Goal: Ask a question

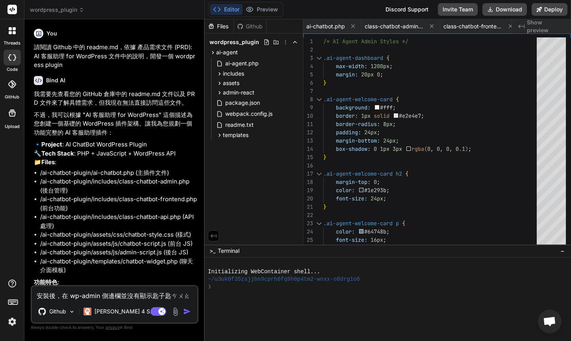
click at [142, 296] on textarea "安裝後，在 wp-admin 側邊欄並沒有顯示匙子匙ㄘㄨㄠ" at bounding box center [114, 293] width 165 height 14
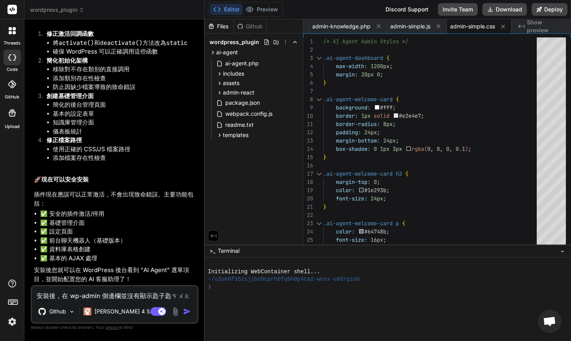
type textarea "安裝後，在 wp-admin 側邊欄並沒有顯示ㄒ"
type textarea "x"
type textarea "安裝後，在 wp-admin 側邊欄並沒有顯示ㄒㄩ"
type textarea "x"
type textarea "安裝後，在 wp-admin 側邊欄並沒有顯示ㄒㄩㄢ"
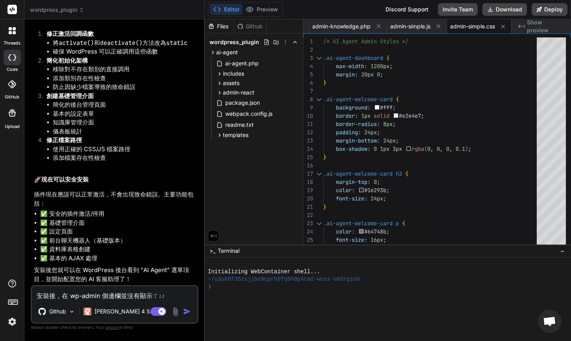
type textarea "x"
type textarea "安裝後，在 wp-admin 側邊欄並沒有顯示選"
type textarea "x"
type textarea "安裝後，在 wp-admin 側邊欄並沒有顯示選ㄉ"
type textarea "x"
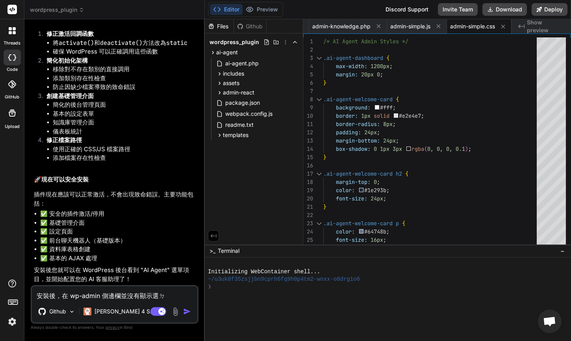
type textarea "安裝後，在 wp-admin 側邊欄並沒有顯示選ㄉㄢ"
type textarea "x"
type textarea "安裝後，在 wp-admin 側邊欄並沒有顯示選單"
type textarea "x"
type textarea "安裝後，在 wp-admin 側邊欄並沒有顯示選單。"
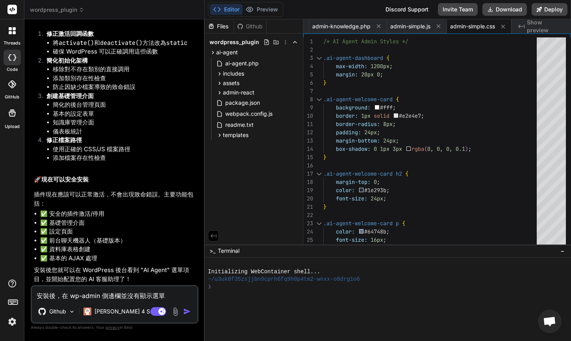
type textarea "x"
type textarea "安裝後，在 wp-admin 側邊欄並沒有顯示選單。 選單。"
type textarea "x"
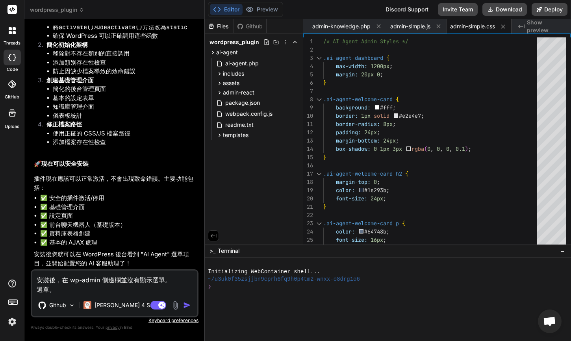
type textarea "安裝後，在 wp-admin 側邊欄並沒有顯示選單。選單。"
type textarea "x"
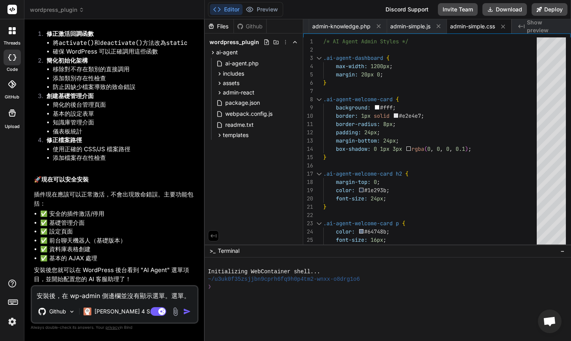
type textarea "安裝後，在 wp-admin 側邊欄並沒有顯示選單選單。"
type textarea "x"
type textarea "安裝後，在 wp-admin 側邊欄並沒有顯示選單。選單。"
type textarea "x"
type textarea "安裝後，在 wp-admin 側邊欄並沒有顯示選單。 選單。。"
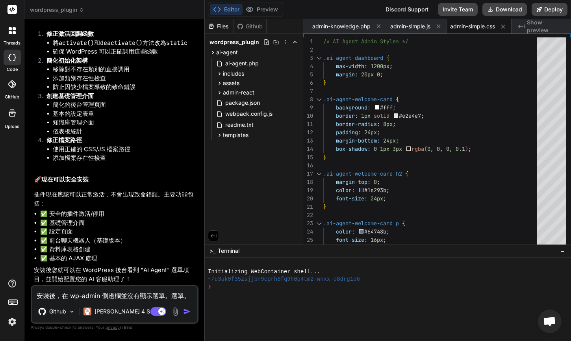
type textarea "x"
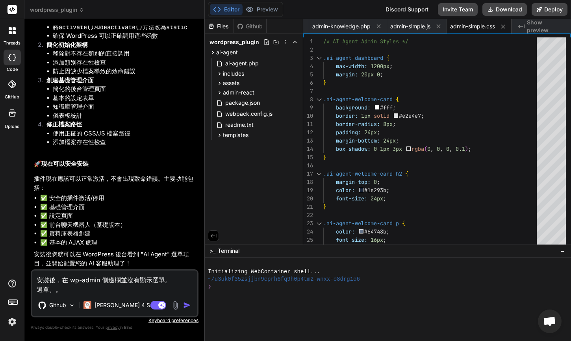
type textarea "安裝後，在 wp-admin 側邊欄並沒有顯示選單。 選單。"
type textarea "x"
type textarea "安裝後，在 wp-admin 側邊欄並沒有顯示選單。 選單"
type textarea "x"
type textarea "安裝後，在 wp-admin 側邊欄並沒有顯示選單。 選"
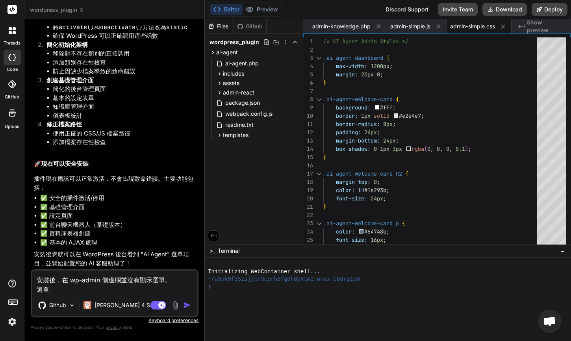
type textarea "x"
type textarea "安裝後，在 wp-admin 側邊欄並沒有顯示選單。"
type textarea "x"
type textarea "安裝後，在 wp-admin 側邊欄並沒有顯示選單。"
type textarea "x"
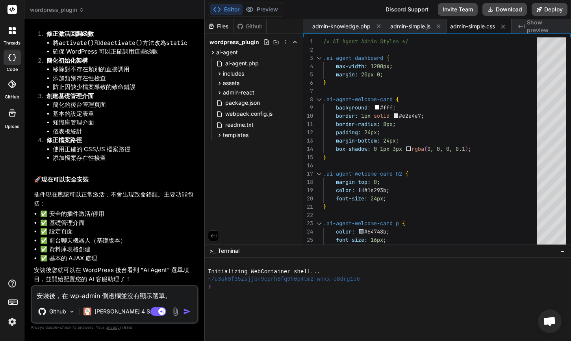
type textarea "安裝後，在 wp-admin 側邊欄並沒有顯示選單。ㄨ"
type textarea "x"
type textarea "安裝後，在 wp-admin 側邊欄並沒有顯示選單。ㄨㄞ"
type textarea "x"
type textarea "安裝後，在 wp-admin 側邊欄並沒有顯示選單。外"
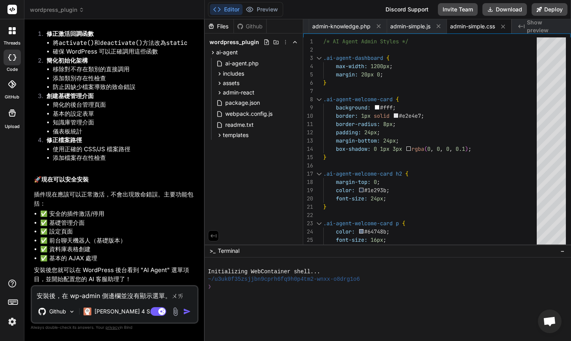
type textarea "x"
type textarea "安裝後，在 wp-admin 側邊欄並沒有顯示選單。外ㄍ"
type textarea "x"
type textarea "安裝後，在 wp-admin 側邊欄並沒有顯示選單。外ㄍㄨ"
type textarea "x"
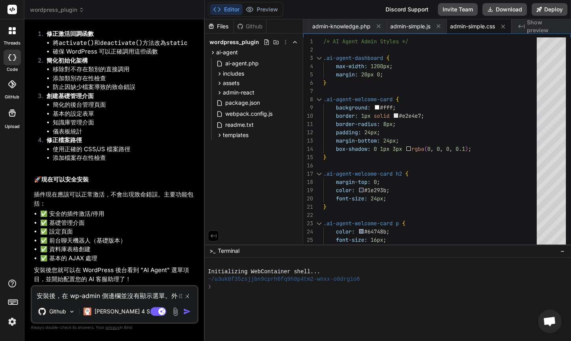
type textarea "安裝後，在 wp-admin 側邊欄並沒有顯示選單。外ㄍㄨㄚ"
type textarea "x"
type textarea "安裝後，在 wp-admin 側邊欄並沒有顯示選單。外掛"
type textarea "x"
type textarea "安裝後，在 wp-admin 側邊欄並沒有顯示選單。外掛ㄢ"
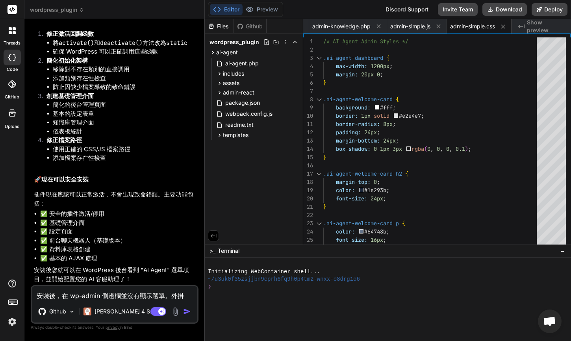
type textarea "x"
type textarea "安裝後，在 wp-admin 側邊欄並沒有顯示選單。外掛安"
type textarea "x"
type textarea "安裝後，在 wp-admin 側邊欄並沒有顯示選單。外掛安ㄓ"
type textarea "x"
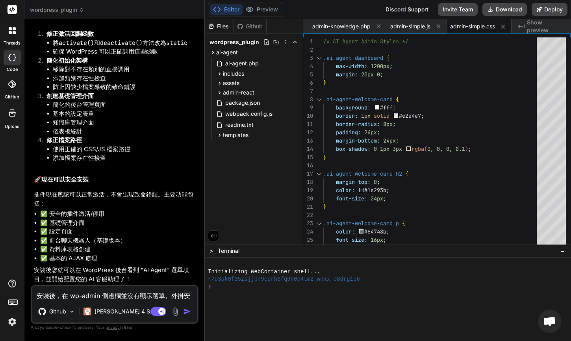
type textarea "安裝後，在 wp-admin 側邊欄並沒有顯示選單。外掛安ㄓㄨ"
type textarea "x"
type textarea "安裝後，在 wp-admin 側邊欄並沒有顯示選單。外掛安ㄓㄨㄤ"
type textarea "x"
type textarea "安裝後，在 wp-admin 側邊欄並沒有顯示選單。外掛安裝"
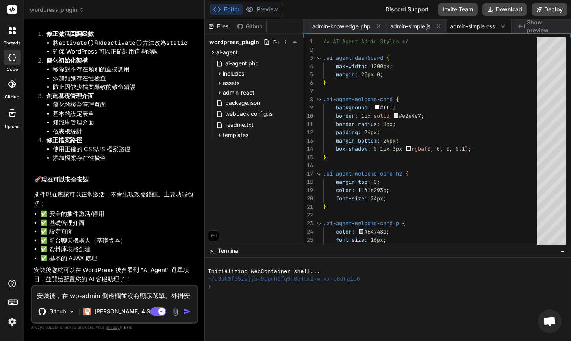
type textarea "x"
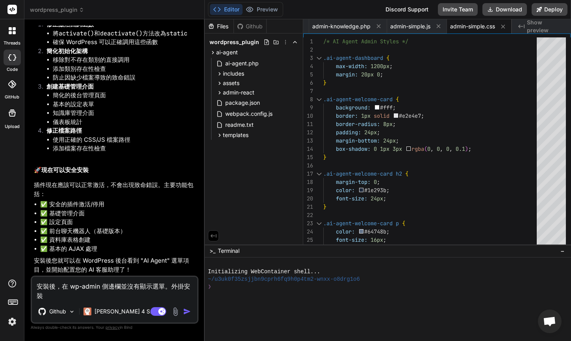
type textarea "安裝後，在 wp-admin 側邊欄並沒有顯示選單。外掛安裝ㄏ"
type textarea "x"
type textarea "安裝後，在 wp-admin 側邊欄並沒有顯示選單。外掛安裝ㄏㄡ"
type textarea "x"
type textarea "安裝後，在 wp-admin 側邊欄並沒有顯示選單。外掛安裝後"
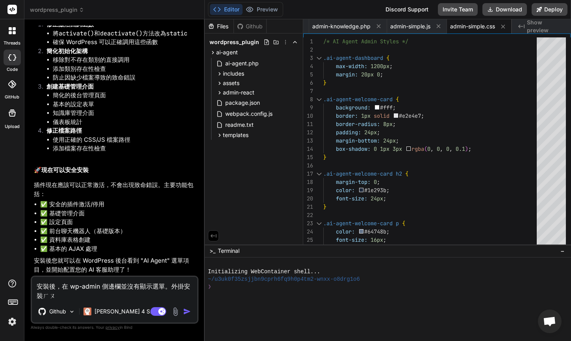
type textarea "x"
type textarea "安裝後，在 wp-admin 側邊欄並沒有顯示選單。外掛安裝後ㄧ"
type textarea "x"
type textarea "安裝後，在 wp-admin 側邊欄並沒有顯示選單。外掛安裝後ㄧㄝ"
type textarea "x"
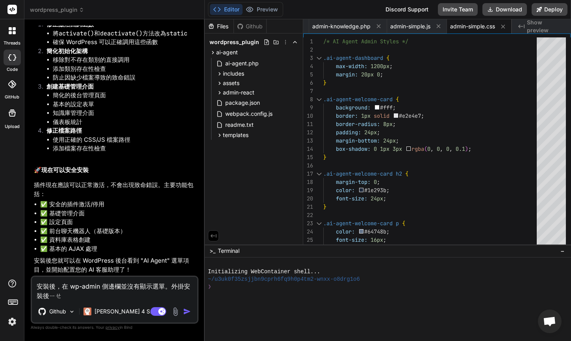
type textarea "安裝後，在 wp-admin 側邊欄並沒有顯示選單。外掛安裝後也"
type textarea "x"
type textarea "安裝後，在 wp-admin 側邊欄並沒有顯示選單。外掛安裝後也ㄟ"
type textarea "x"
type textarea "安裝後，在 wp-admin 側邊欄並沒有顯示選單。外掛安裝後也ㄇㄟ"
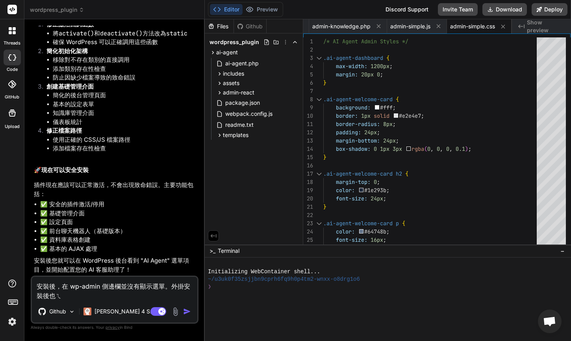
type textarea "x"
type textarea "安裝後，在 wp-admin 側邊欄並沒有顯示選單。外掛安裝後也沒"
type textarea "x"
type textarea "安裝後，在 wp-admin 側邊欄並沒有顯示選單。外掛安裝後也沒ㄧ"
type textarea "x"
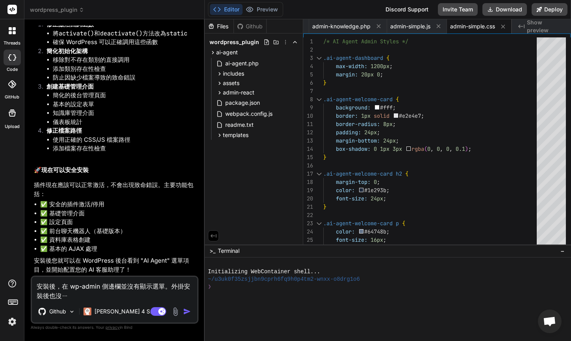
type textarea "安裝後，在 wp-admin 側邊欄並沒有顯示選單。外掛安裝後也沒ㄧㄡ"
type textarea "x"
type textarea "安裝後，在 wp-admin 側邊欄並沒有顯示選單。外掛安裝後也沒有"
type textarea "x"
type textarea "安裝後，在 wp-admin 側邊欄並沒有顯示選單。外掛安裝後也沒有"
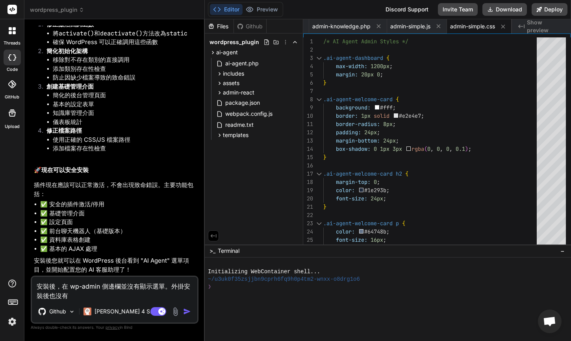
type textarea "x"
type textarea "安裝後，在 wp-admin 側邊欄並沒有顯示選單。外掛安裝後也沒有 S"
type textarea "x"
type textarea "安裝後，在 wp-admin 側邊欄並沒有顯示選單。外掛安裝後也沒有 Se"
type textarea "x"
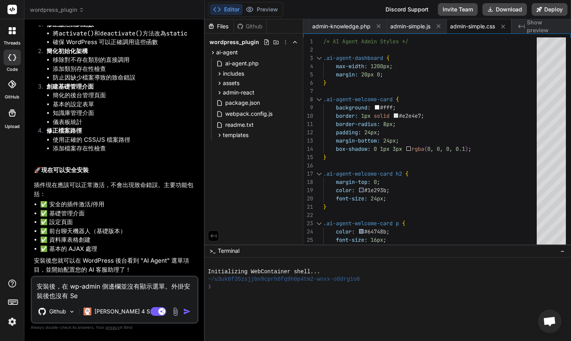
type textarea "安裝後，在 wp-admin 側邊欄並沒有顯示選單。外掛安裝後也沒有 Set"
type textarea "x"
type textarea "安裝後，在 wp-admin 側邊欄並沒有顯示選單。外掛安裝後也沒有 Sett"
type textarea "x"
type textarea "安裝後，在 wp-admin 側邊欄並沒有顯示選單。外掛安裝後也沒有 Setti"
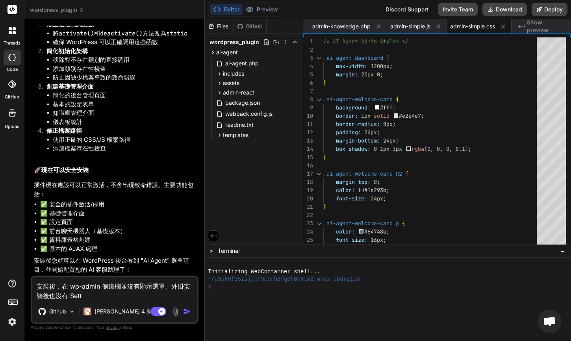
type textarea "x"
type textarea "安裝後，在 wp-admin 側邊欄並沒有顯示選單。外掛安裝後也沒有 Settin"
type textarea "x"
type textarea "安裝後，在 wp-admin 側邊欄並沒有顯示選單。外掛安裝後也沒有 Setting"
type textarea "x"
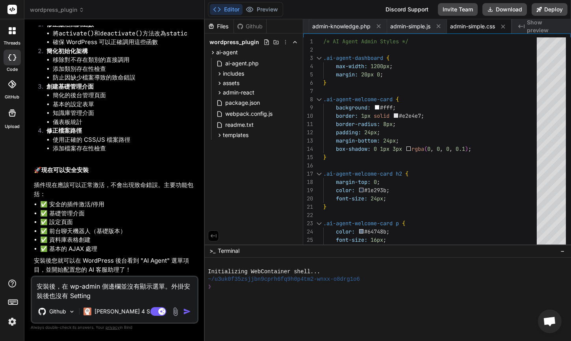
type textarea "安裝後，在 wp-admin 側邊欄並沒有顯示選單。外掛安裝後也沒有 Setting"
type textarea "x"
type textarea "安裝後，在 wp-admin 側邊欄並沒有顯示選單。外掛安裝後也沒有 Setting ㄜ"
type textarea "x"
type textarea "安裝後，在 wp-admin 側邊欄並沒有顯示選單。外掛安裝後也沒有 Setting ㄉㄜ"
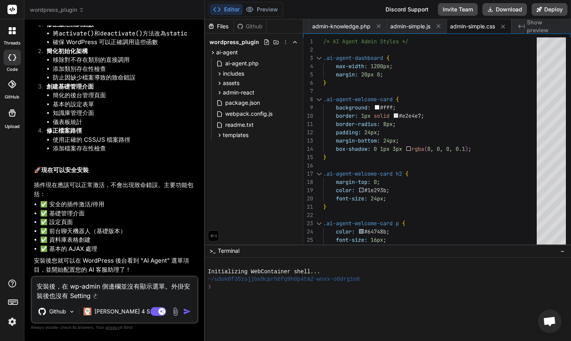
type textarea "x"
type textarea "安裝後，在 wp-admin 側邊欄並沒有顯示選單。外掛安裝後也沒有 Setting 的"
type textarea "x"
type textarea "安裝後，在 wp-admin 側邊欄並沒有顯示選單。外掛安裝後也沒有 Setting 的ㄕ"
type textarea "x"
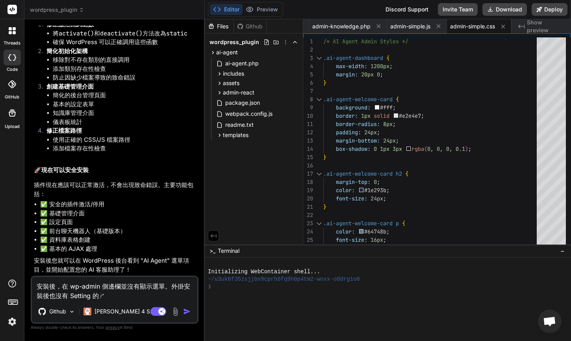
type textarea "安裝後，在 wp-admin 側邊欄並沒有顯示選單。外掛安裝後也沒有 Setting 的ㄕㄜ"
type textarea "x"
type textarea "安裝後，在 wp-admin 側邊欄並沒有顯示選單。外掛安裝後也沒有 Setting 的設"
type textarea "x"
type textarea "安裝後，在 wp-admin 側邊欄並沒有顯示選單。外掛安裝後也沒有 Setting 的設ㄓ"
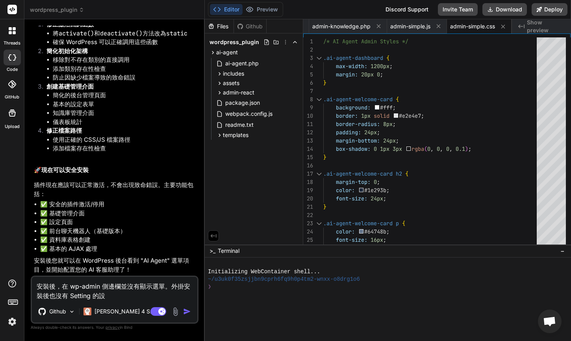
type textarea "x"
type textarea "安裝後，在 wp-admin 側邊欄並沒有顯示選單。外掛安裝後也沒有 Setting 的設置"
type textarea "x"
type textarea "安裝後，在 wp-admin 側邊欄並沒有顯示選單。外掛安裝後也沒有 Setting 的設置ㄒ"
type textarea "x"
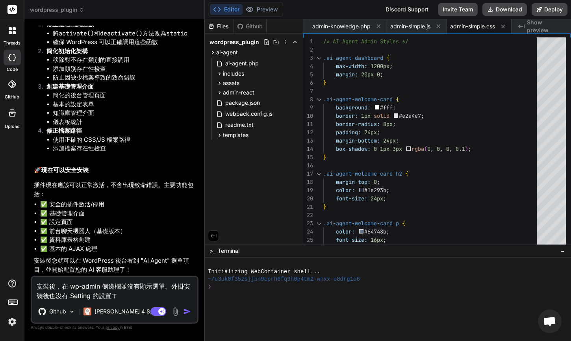
type textarea "安裝後，在 wp-admin 側邊欄並沒有顯示選單。外掛安裝後也沒有 Setting 的設置ㄒㄩ"
type textarea "x"
type textarea "安裝後，在 wp-admin 側邊欄並沒有顯示選單。外掛安裝後也沒有 Setting 的設置ㄒㄩㄢ"
type textarea "x"
type textarea "安裝後，在 wp-admin 側邊欄並沒有顯示選單。外掛安裝後也沒有 Setting 的設置選"
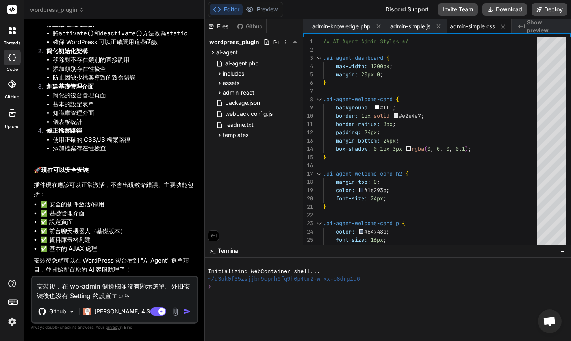
type textarea "x"
type textarea "安裝後，在 wp-admin 側邊欄並沒有顯示選單。外掛安裝後也沒有 Setting 的設置選ㄒ"
type textarea "x"
type textarea "安裝後，在 wp-admin 側邊欄並沒有顯示選單。外掛安裝後也沒有 Setting 的設置選ㄒㄧ"
type textarea "x"
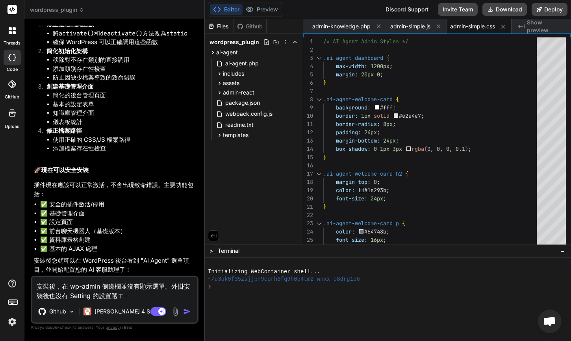
type textarea "安裝後，在 wp-admin 側邊欄並沒有顯示選單。外掛安裝後也沒有 Setting 的設置選ㄒㄧㄤ"
type textarea "x"
type textarea "安裝後，在 wp-admin 側邊欄並沒有顯示選單。外掛安裝後也沒有 Setting 的設置選項"
type textarea "x"
type textarea "安裝後，在 wp-admin 側邊欄並沒有顯示選單。外掛安裝後也沒有 Setting 的設置選項，"
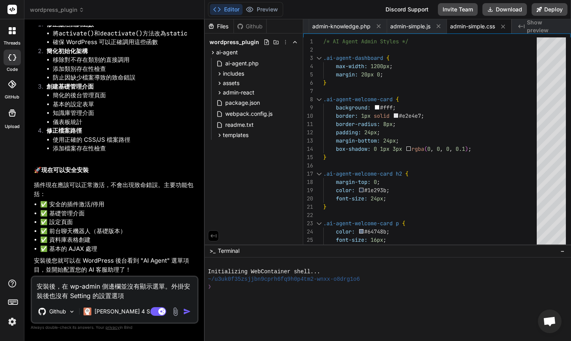
type textarea "x"
type textarea "安裝後，在 wp-admin 側邊欄並沒有顯示選單。外掛安裝後也沒有 Setting 的設置選項，ㄌ"
type textarea "x"
type textarea "安裝後，在 wp-admin 側邊欄並沒有顯示選單。外掛安裝後也沒有 Setting 的設置選項，ㄌㄞ"
type textarea "x"
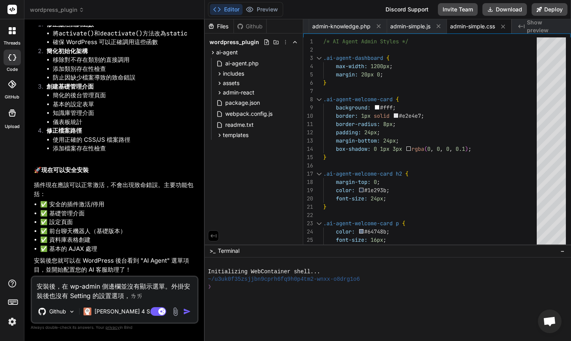
type textarea "安裝後，在 wp-admin 側邊欄並沒有顯示選單。外掛安裝後也沒有 Setting 的設置選項，來"
type textarea "x"
type textarea "安裝後，在 wp-admin 側邊欄並沒有顯示選單。外掛安裝後也沒有 Setting 的設置選項，來ㄧ"
type textarea "x"
type textarea "安裝後，在 wp-admin 側邊欄並沒有顯示選單。外掛安裝後也沒有 Setting 的設置選項，來ㄧㄠ"
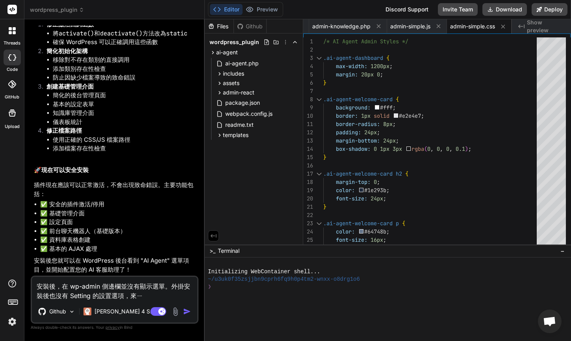
type textarea "x"
type textarea "安裝後，在 wp-admin 側邊欄並沒有顯示選單。外掛安裝後也沒有 Setting 的設置選項，來ㄊㄧㄠ"
type textarea "x"
type textarea "安裝後，在 wp-admin 側邊欄並沒有顯示選單。外掛安裝後也沒有 Setting 的設置選項，來條"
type textarea "x"
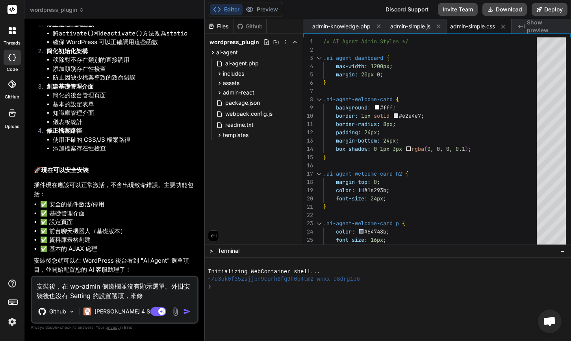
type textarea "安裝後，在 wp-admin 側邊欄並沒有顯示選單。外掛安裝後也沒有 Setting 的設置選項，來條ㄓ"
type textarea "x"
type textarea "安裝後，在 wp-admin 側邊欄並沒有顯示選單。外掛安裝後也沒有 Setting 的設置選項，來條ㄓㄥ"
type textarea "x"
type textarea "安裝後，在 wp-admin 側邊欄並沒有顯示選單。外掛安裝後也沒有 Setting 的設置選項，來調整"
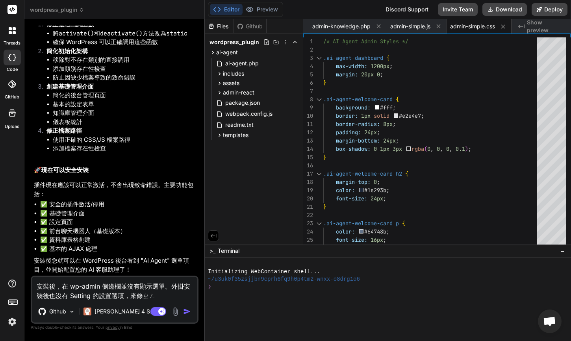
type textarea "x"
type textarea "安裝後，在 wp-admin 側邊欄並沒有顯示選單。外掛安裝後也沒有 Setting 的設置選項，來調整ㄨ"
type textarea "x"
type textarea "安裝後，在 wp-admin 側邊欄並沒有顯示選單。外掛安裝後也沒有 Setting 的設置選項，來調整ㄨㄞ"
type textarea "x"
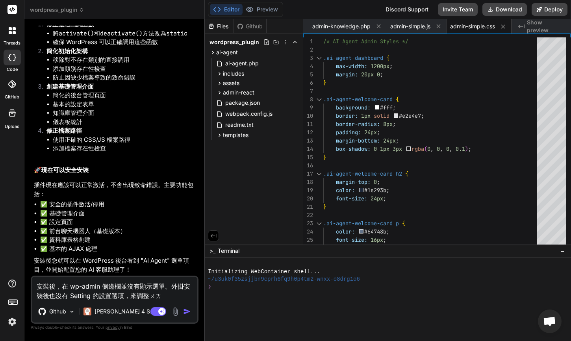
type textarea "安裝後，在 wp-admin 側邊欄並沒有顯示選單。外掛安裝後也沒有 Setting 的設置選項，來調整外"
type textarea "x"
type textarea "安裝後，在 wp-admin 側邊欄並沒有顯示選單。外掛安裝後也沒有 Setting 的設置選項，來調整外ㄨ"
type textarea "x"
type textarea "安裝後，在 wp-admin 側邊欄並沒有顯示選單。外掛安裝後也沒有 Setting 的設置選項，來調整外ㄍㄨ"
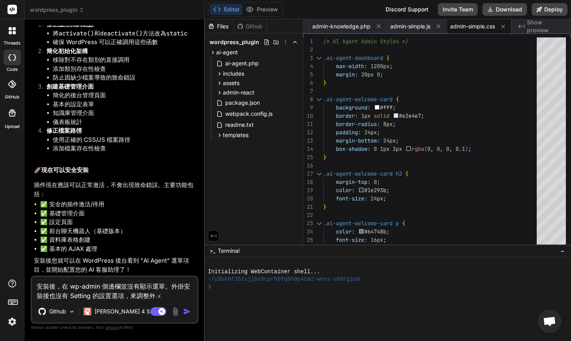
type textarea "x"
type textarea "安裝後，在 wp-admin 側邊欄並沒有顯示選單。外掛安裝後也沒有 Setting 的設置選項，來調整外ㄍㄨㄚ"
type textarea "x"
type textarea "安裝後，在 wp-admin 側邊欄並沒有顯示選單。外掛安裝後也沒有 Setting 的設置選項，來調整外掛"
type textarea "x"
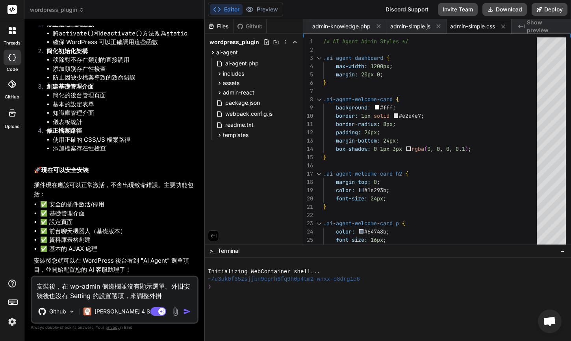
type textarea "安裝後，在 wp-admin 側邊欄並沒有顯示選單。外掛安裝後也沒有 Setting 的設置選項，來調整外掛ㄋ"
type textarea "x"
type textarea "安裝後，在 wp-admin 側邊欄並沒有顯示選單。外掛安裝後也沒有 Setting 的設置選項，來調整外掛ㄋㄟ"
type textarea "x"
type textarea "安裝後，在 wp-admin 側邊欄並沒有顯示選單。外掛安裝後也沒有 Setting 的設置選項，來調整外掛內"
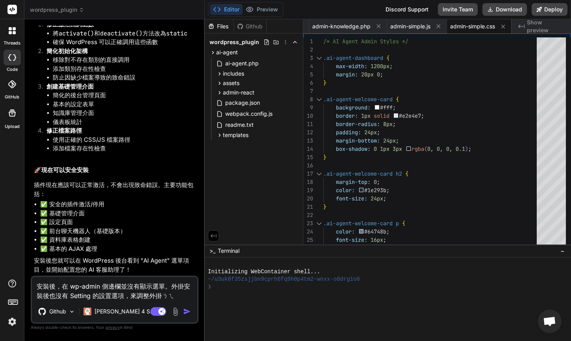
type textarea "x"
type textarea "安裝後，在 wp-admin 側邊欄並沒有顯示選單。外掛安裝後也沒有 Setting 的設置選項，來調整外掛內ㄜ"
type textarea "x"
type textarea "安裝後，在 wp-admin 側邊欄並沒有顯示選單。外掛安裝後也沒有 Setting 的設置選項，來調整外掛內ㄉㄜ"
type textarea "x"
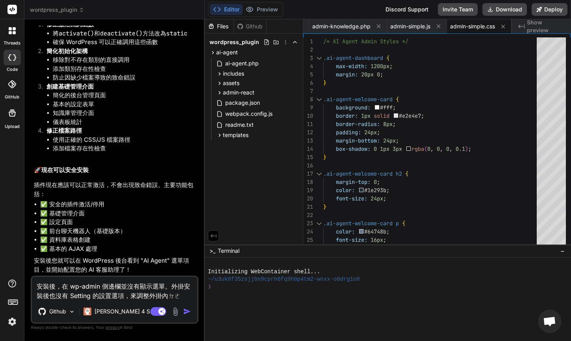
type textarea "安裝後，在 wp-admin 側邊欄並沒有顯示選單。外掛安裝後也沒有 Setting 的設置選項，來調整外掛內的"
type textarea "x"
type textarea "安裝後，在 wp-admin 側邊欄並沒有顯示選單。外掛安裝後也沒有 Setting 的設置選項，來調整外掛內的ㄍ"
type textarea "x"
type textarea "安裝後，在 wp-admin 側邊欄並沒有顯示選單。外掛安裝後也沒有 Setting 的設置選項，來調整外掛內的ㄍㄨ"
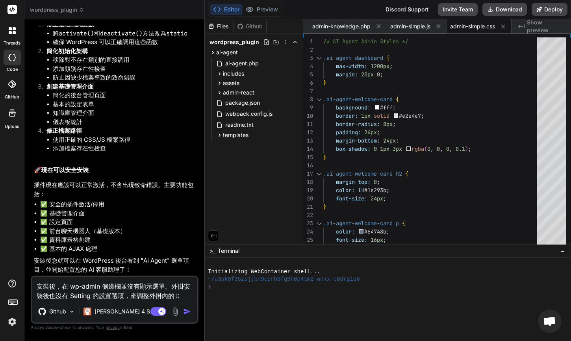
type textarea "x"
type textarea "安裝後，在 wp-admin 側邊欄並沒有顯示選單。外掛安裝後也沒有 Setting 的設置選項，來調整外掛內的ㄍㄨㄥ"
type textarea "x"
type textarea "安裝後，在 wp-admin 側邊欄並沒有顯示選單。外掛安裝後也沒有 Setting 的設置選項，來調整外掛內的工"
type textarea "x"
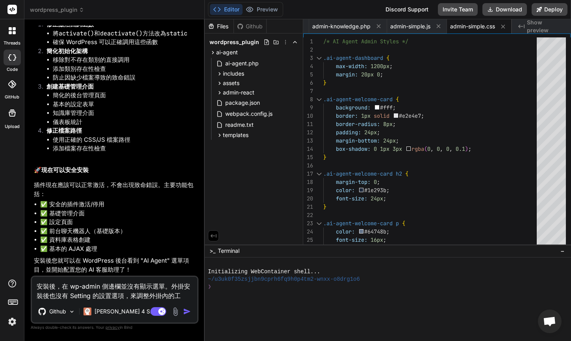
type textarea "安裝後，在 wp-admin 側邊欄並沒有顯示選單。外掛安裝後也沒有 Setting 的設置選項，來調整外掛內的工ㄥ"
type textarea "x"
type textarea "安裝後，在 wp-admin 側邊欄並沒有顯示選單。外掛安裝後也沒有 Setting 的設置選項，來調整外掛內的工ㄋㄥ"
type textarea "x"
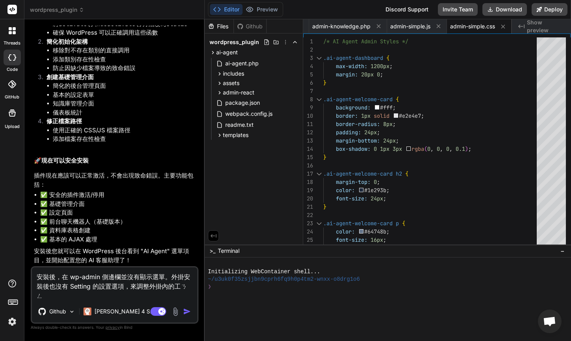
type textarea "安裝後，在 wp-admin 側邊欄並沒有顯示選單。外掛安裝後也沒有 Setting 的設置選項，來調整外掛內的功能"
type textarea "x"
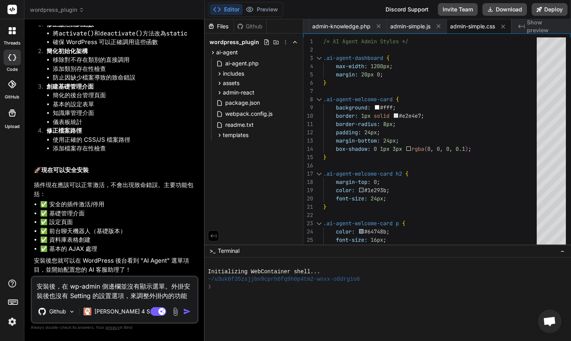
type textarea "安裝後，在 wp-admin 側邊欄並沒有顯示選單。外掛安裝後也沒有 Setting 的設置選項，來調整外掛內的功能，"
type textarea "x"
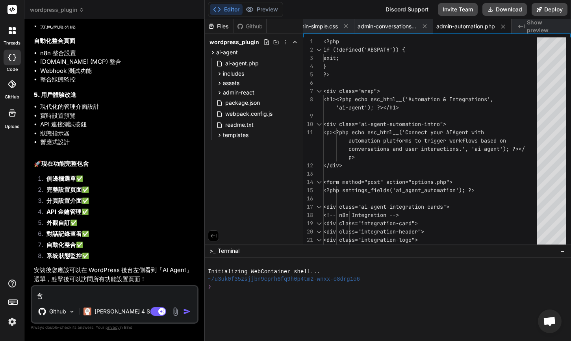
scroll to position [4322, 0]
click at [499, 11] on button "Download" at bounding box center [505, 9] width 45 height 13
click at [508, 11] on button "Download" at bounding box center [505, 9] width 45 height 13
